Goal: Navigation & Orientation: Find specific page/section

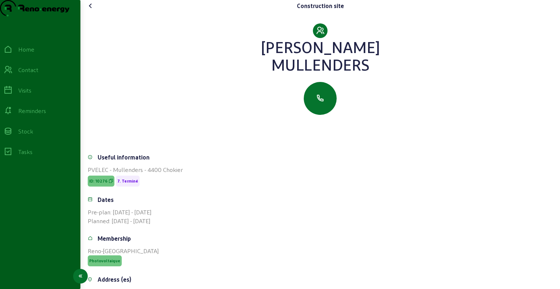
click at [28, 95] on div "Visits" at bounding box center [24, 90] width 13 height 9
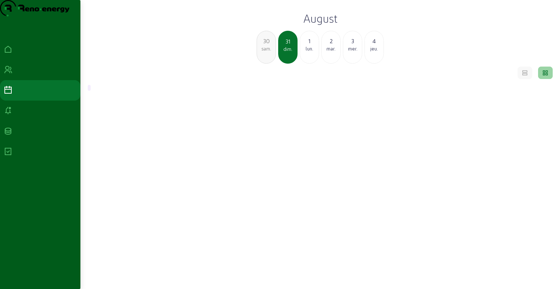
click at [327, 25] on h2 "August" at bounding box center [320, 18] width 470 height 13
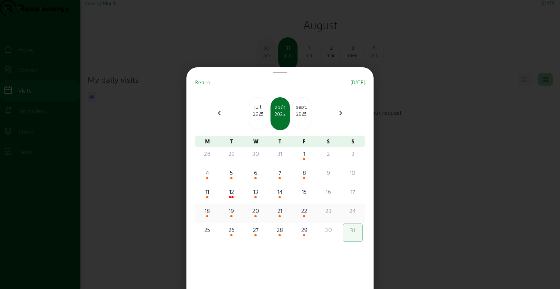
click at [262, 211] on div "20" at bounding box center [256, 210] width 18 height 9
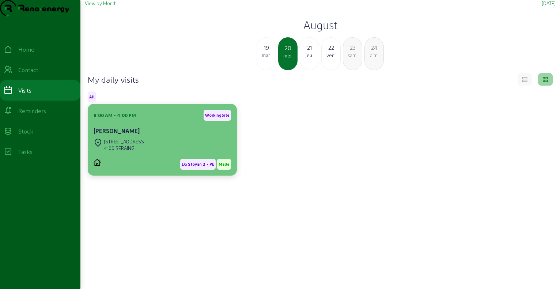
click at [130, 145] on div "[STREET_ADDRESS]" at bounding box center [125, 141] width 42 height 7
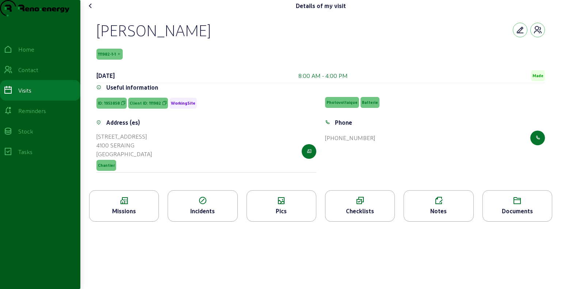
click at [153, 39] on div "[PERSON_NAME]" at bounding box center [153, 29] width 114 height 19
copy div "[PERSON_NAME]"
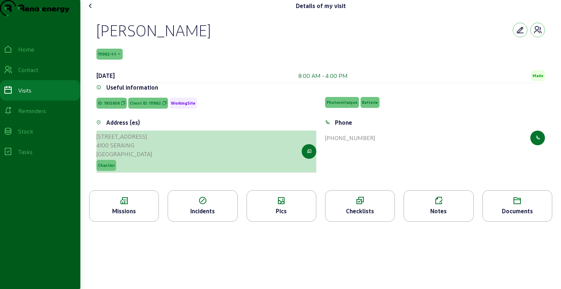
drag, startPoint x: 96, startPoint y: 151, endPoint x: 137, endPoint y: 160, distance: 41.9
click at [137, 160] on div "Address (es) [STREET_ADDRESS] Chantier" at bounding box center [206, 149] width 229 height 63
copy cam-list-title "[STREET_ADDRESS]"
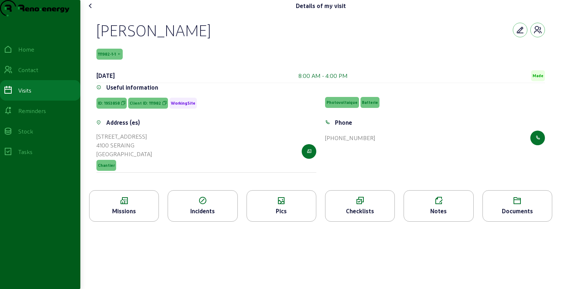
click at [92, 10] on icon at bounding box center [90, 5] width 9 height 9
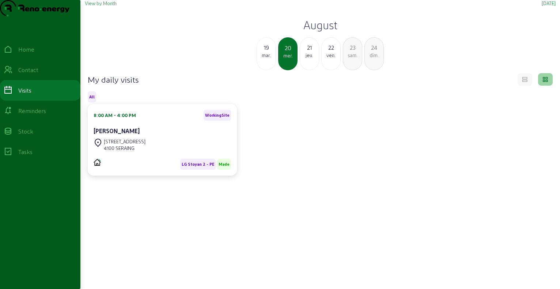
click at [310, 58] on div "jeu." at bounding box center [309, 55] width 19 height 7
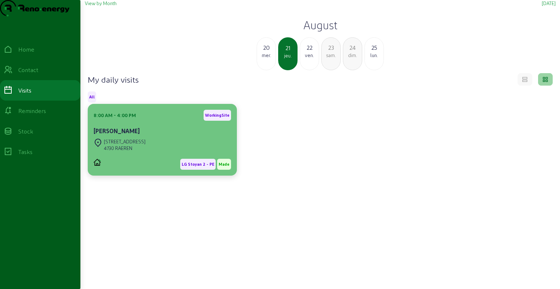
click at [125, 145] on div "[STREET_ADDRESS]" at bounding box center [125, 141] width 42 height 7
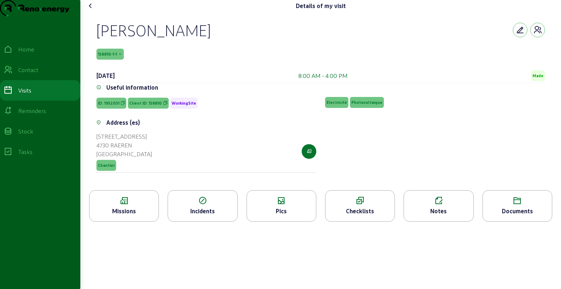
click at [121, 39] on div "[PERSON_NAME]" at bounding box center [153, 29] width 114 height 19
copy div "[PERSON_NAME]"
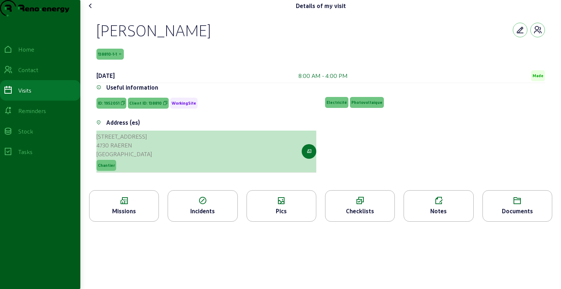
drag, startPoint x: 97, startPoint y: 148, endPoint x: 136, endPoint y: 162, distance: 41.0
click at [136, 162] on div "Address (es) [STREET_ADDRESS] Chantier" at bounding box center [206, 149] width 229 height 63
copy cam-list-title "[STREET_ADDRESS]"
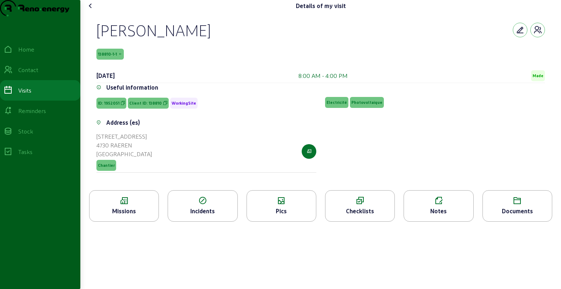
click at [90, 10] on icon at bounding box center [90, 5] width 9 height 9
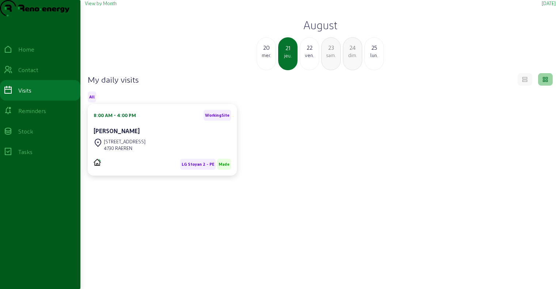
click at [305, 52] on div "22" at bounding box center [309, 47] width 19 height 9
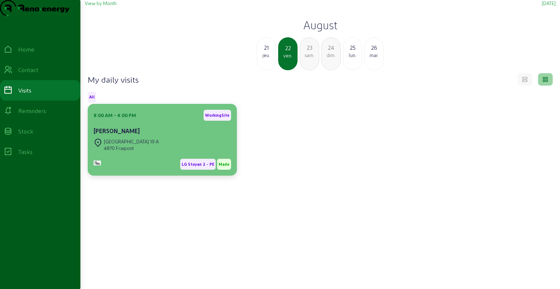
click at [132, 151] on div "[STREET_ADDRESS]" at bounding box center [125, 145] width 65 height 16
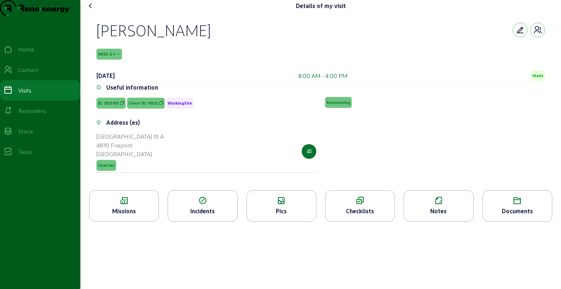
click at [147, 39] on div "[PERSON_NAME]" at bounding box center [153, 29] width 114 height 19
copy div "[PERSON_NAME]"
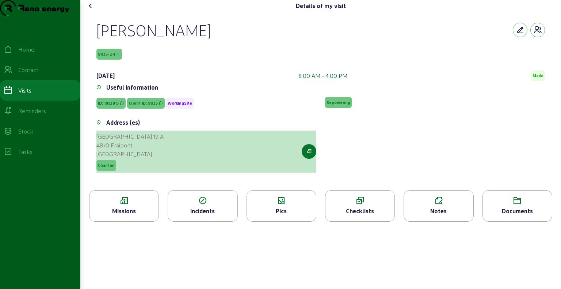
drag, startPoint x: 98, startPoint y: 150, endPoint x: 137, endPoint y: 161, distance: 40.6
click at [137, 158] on cam-list-title "[STREET_ADDRESS]" at bounding box center [129, 145] width 67 height 26
copy cam-list-title "[STREET_ADDRESS]"
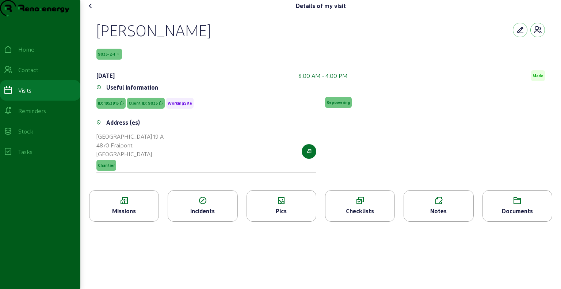
click at [142, 221] on div "Missions" at bounding box center [124, 205] width 70 height 31
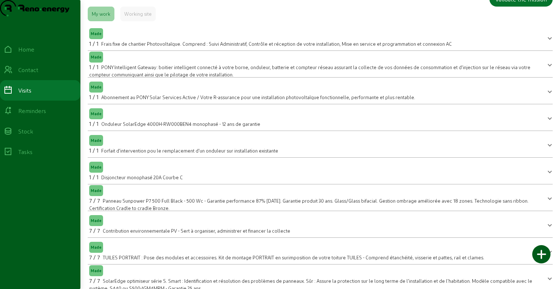
scroll to position [15, 0]
